Goal: Navigation & Orientation: Understand site structure

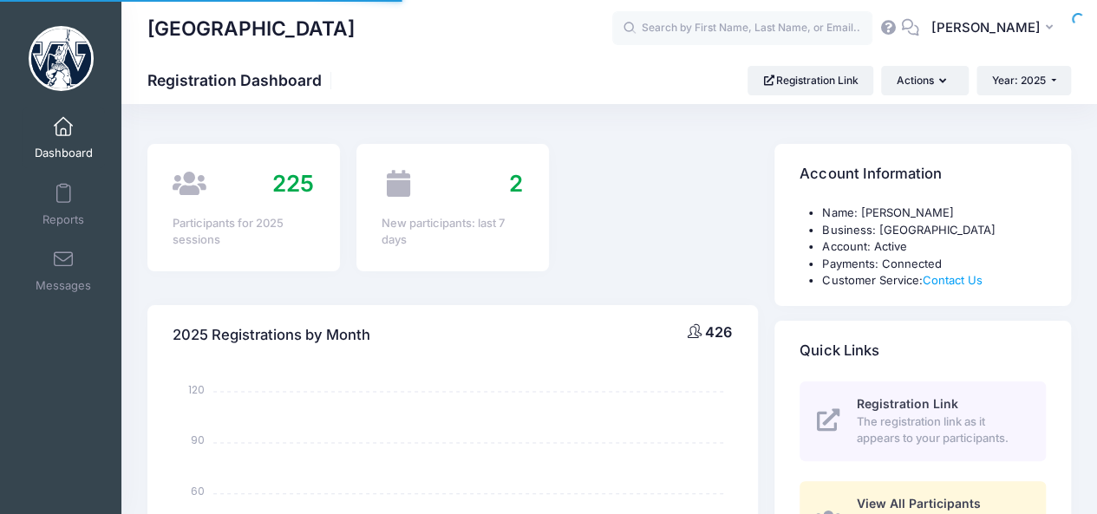
select select
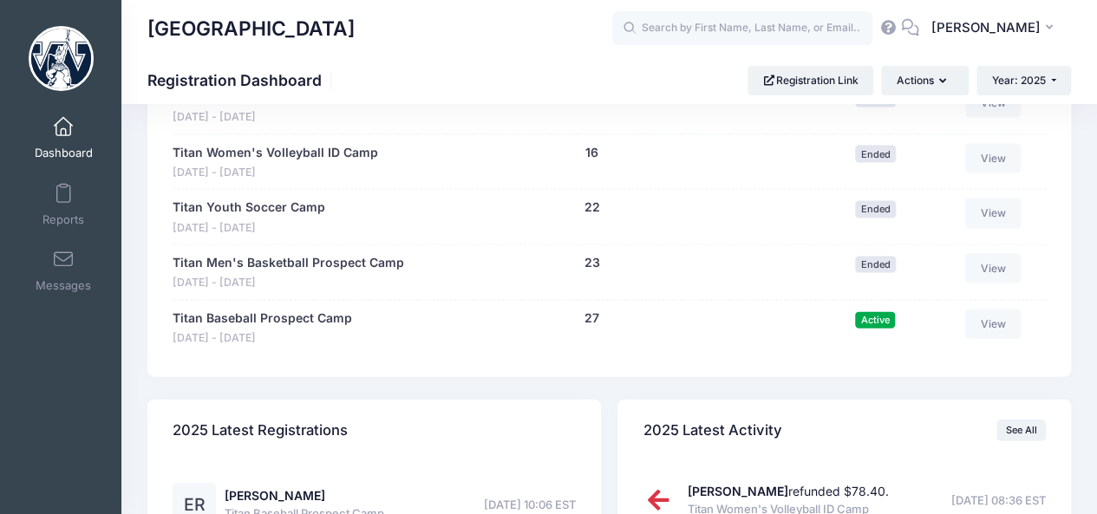
scroll to position [1752, 0]
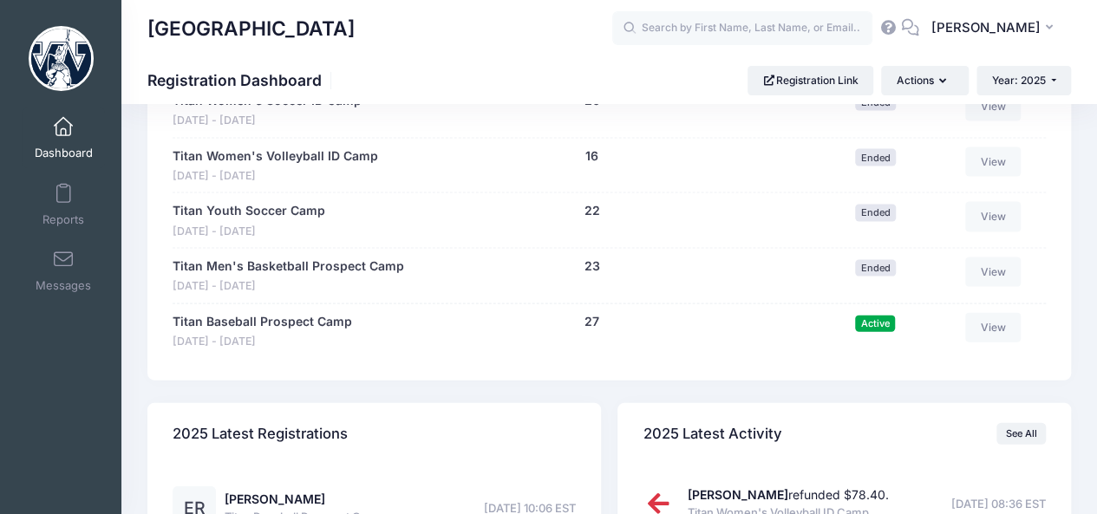
click at [63, 128] on span at bounding box center [63, 127] width 0 height 19
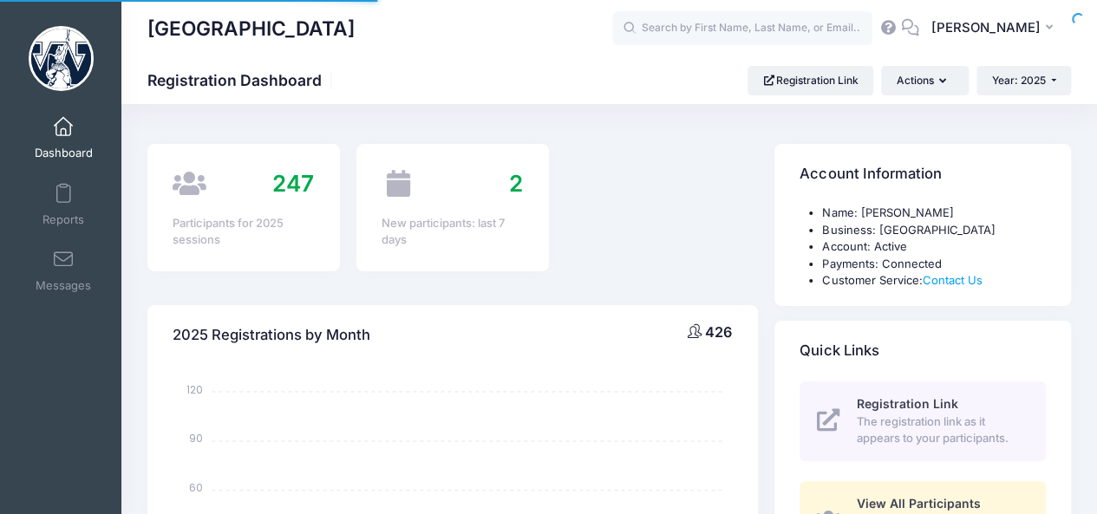
select select
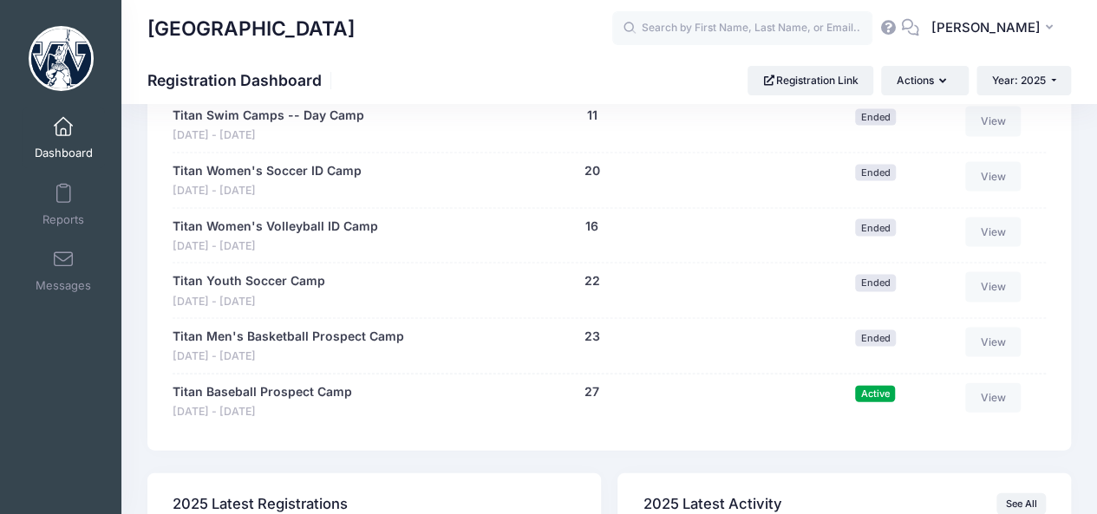
scroll to position [1688, 0]
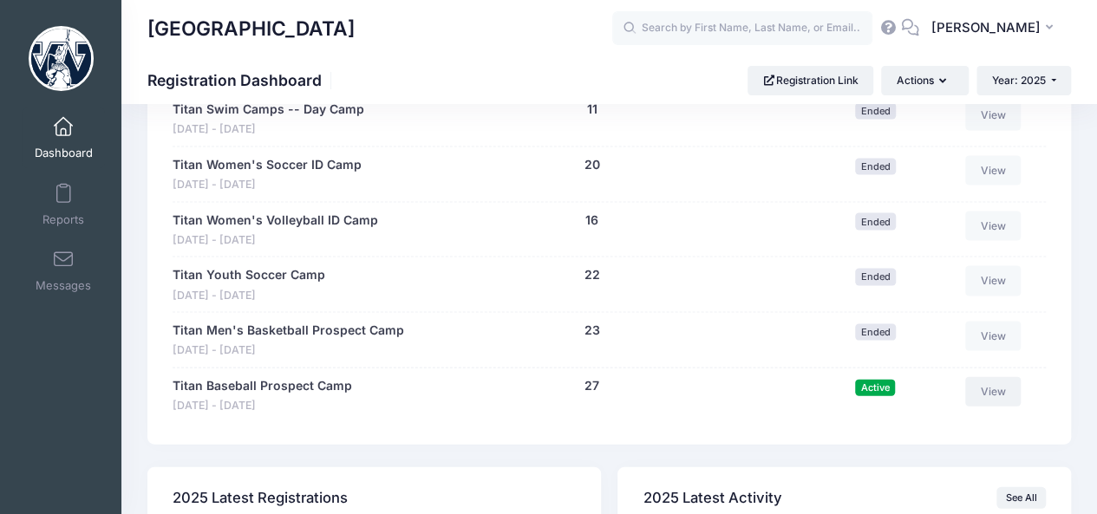
click at [986, 382] on link "View" at bounding box center [993, 391] width 56 height 29
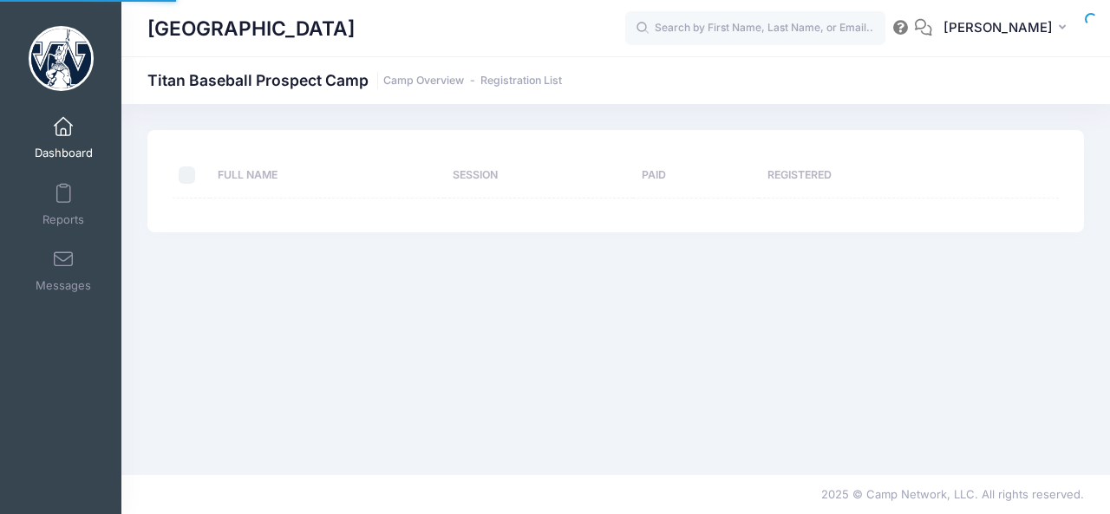
select select "10"
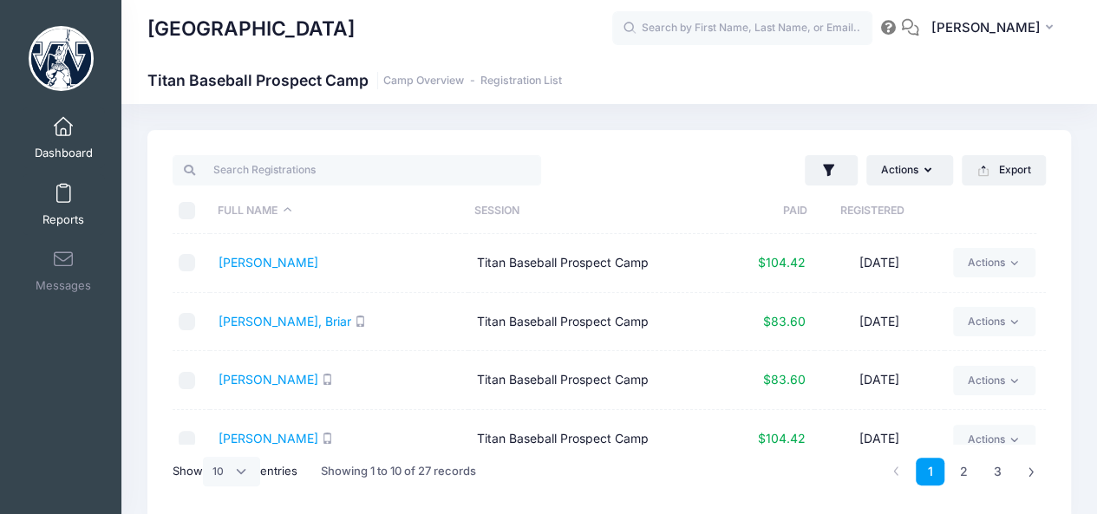
click at [51, 197] on link "Reports" at bounding box center [64, 204] width 82 height 61
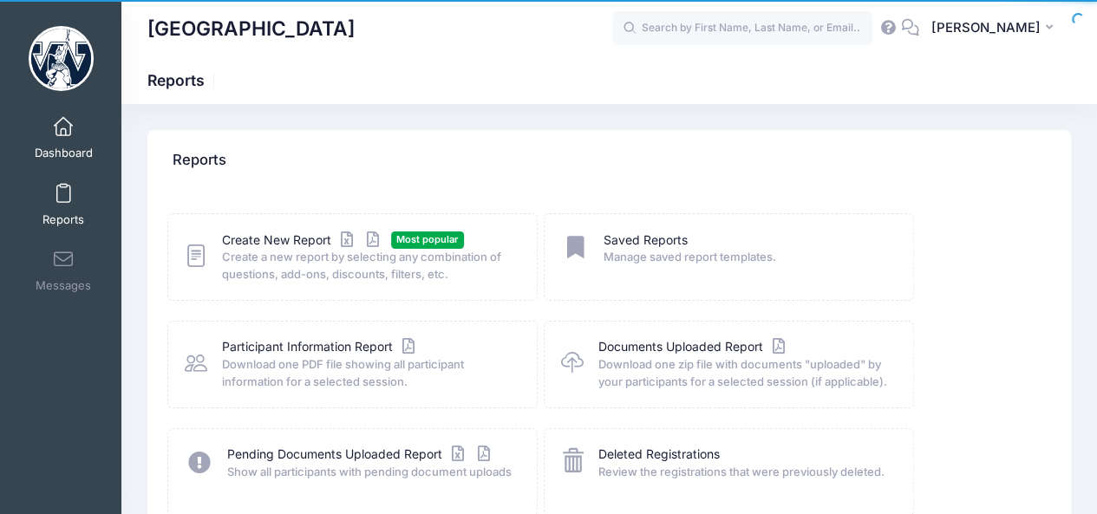
click at [64, 137] on link "Dashboard" at bounding box center [64, 138] width 82 height 61
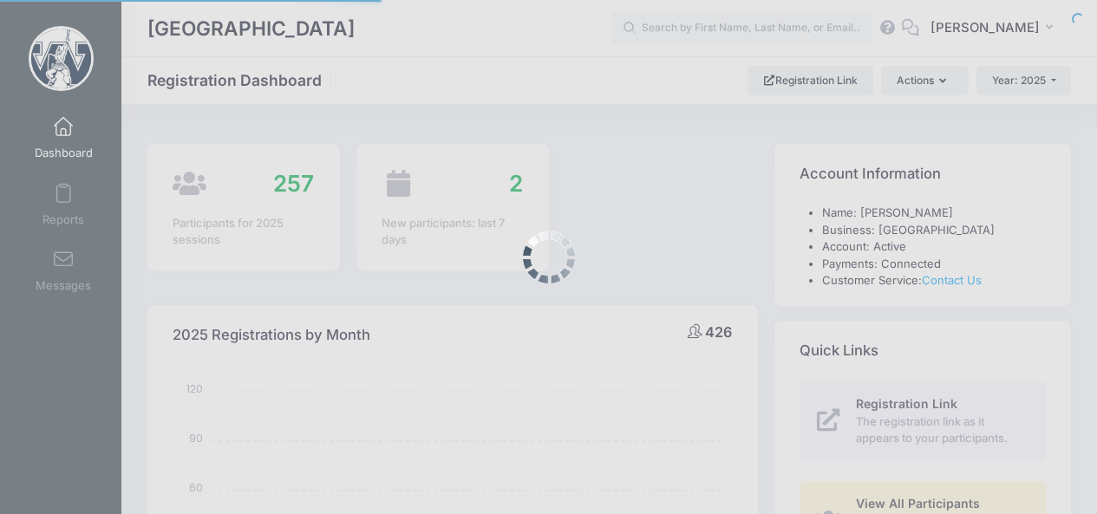
select select
